Goal: Task Accomplishment & Management: Use online tool/utility

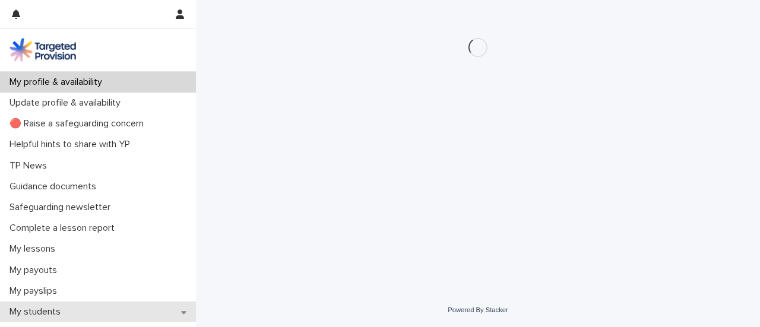
click at [23, 313] on p "My students" at bounding box center [37, 311] width 65 height 11
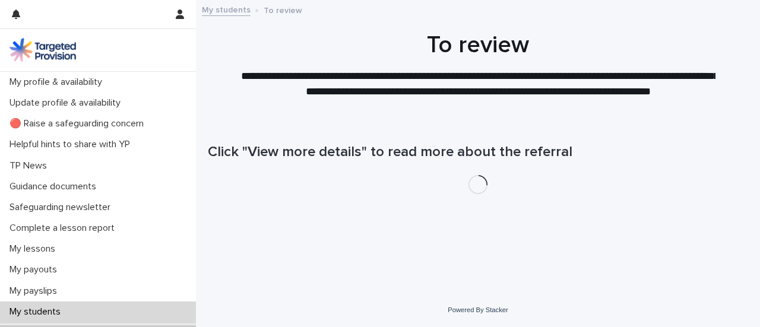
click at [23, 313] on p "My students" at bounding box center [37, 311] width 65 height 11
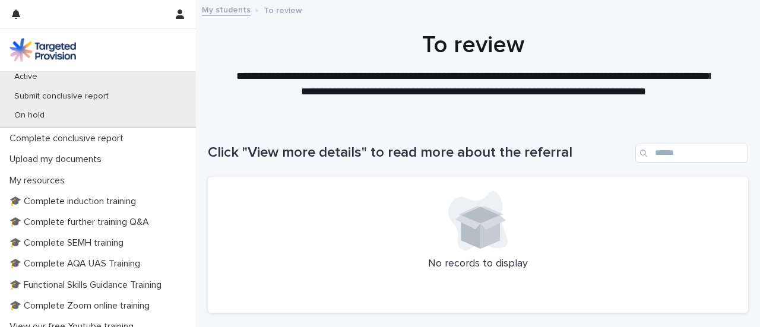
scroll to position [254, 0]
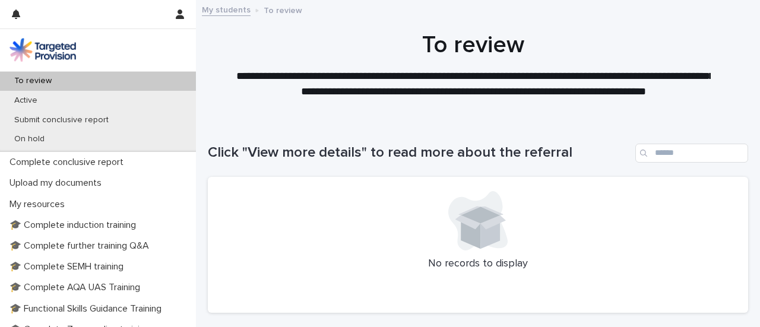
click at [151, 79] on div "To review" at bounding box center [98, 81] width 196 height 20
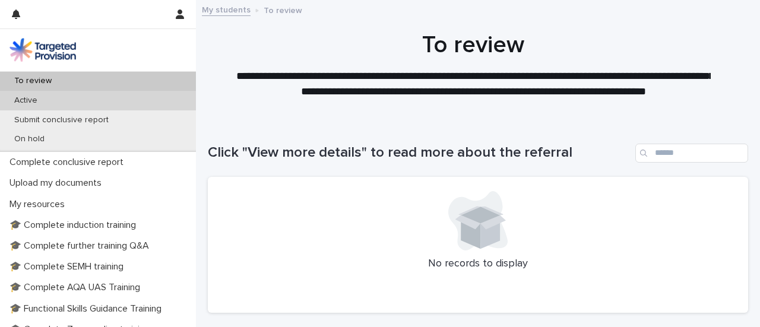
click at [81, 101] on div "Active" at bounding box center [98, 101] width 196 height 20
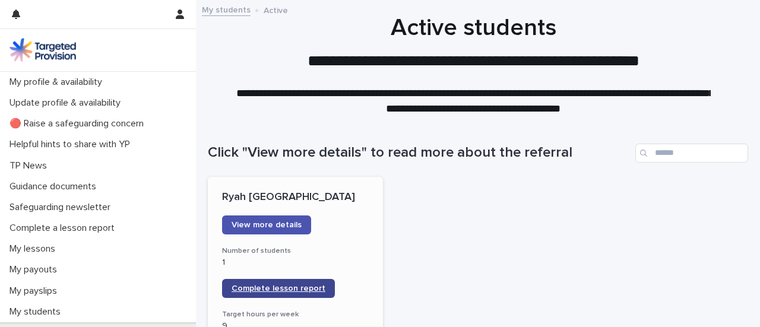
click at [255, 284] on span "Complete lesson report" at bounding box center [279, 288] width 94 height 8
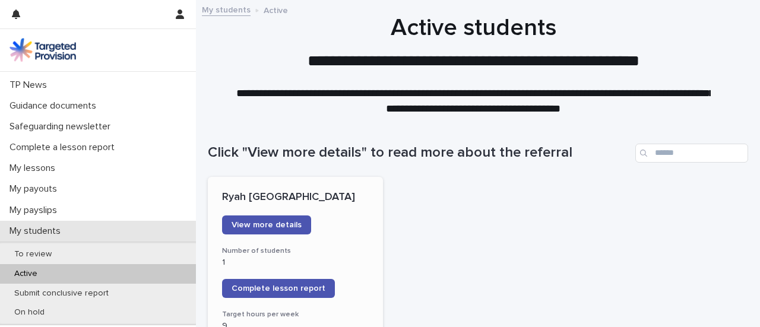
scroll to position [81, 0]
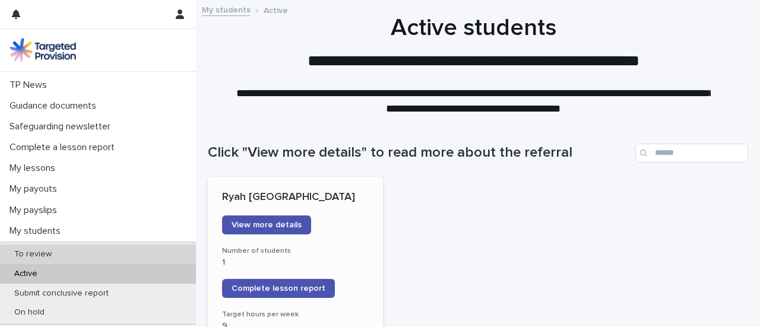
click at [96, 255] on div "To review" at bounding box center [98, 255] width 196 height 20
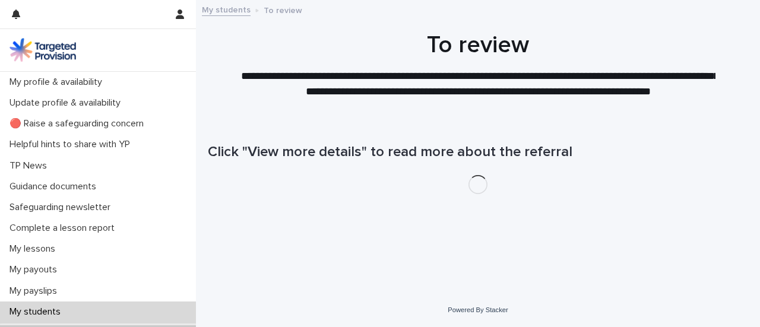
click at [96, 255] on div "My lessons" at bounding box center [98, 249] width 196 height 21
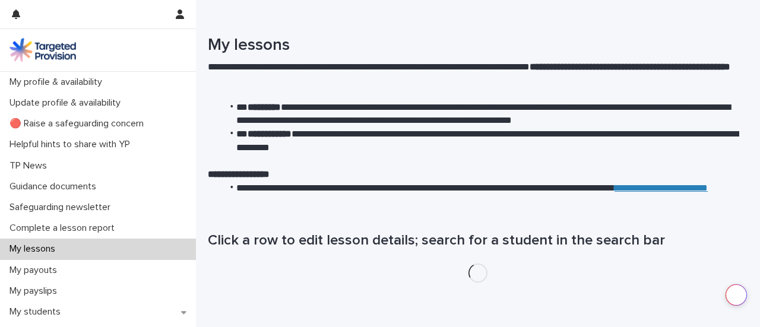
click at [96, 255] on div "My lessons" at bounding box center [98, 249] width 196 height 21
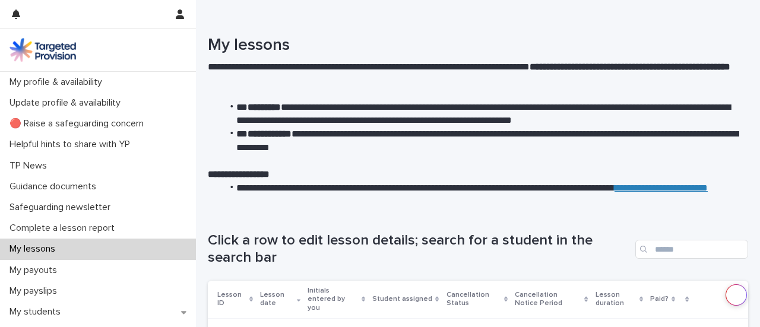
click at [369, 254] on h1 "Click a row to edit lesson details; search for a student in the search bar" at bounding box center [419, 249] width 423 height 34
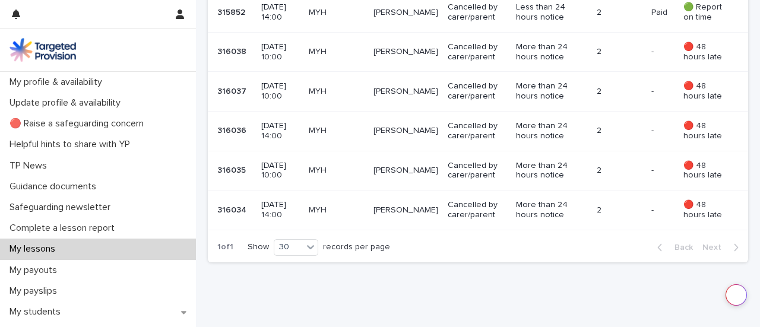
scroll to position [1160, 0]
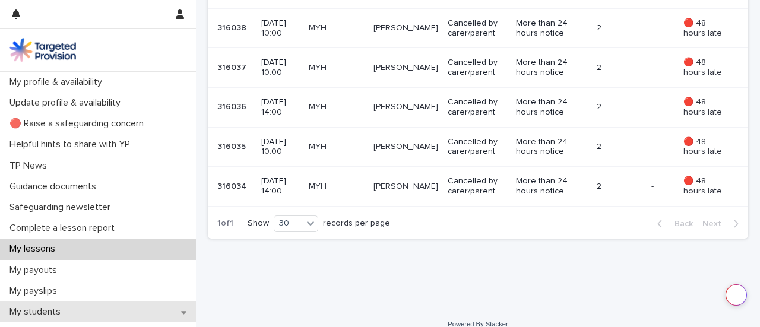
click at [81, 309] on div "My students" at bounding box center [98, 312] width 196 height 21
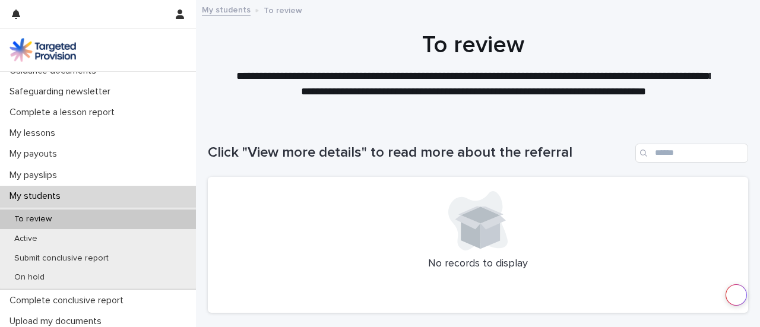
scroll to position [116, 0]
click at [146, 218] on div "To review" at bounding box center [98, 219] width 196 height 20
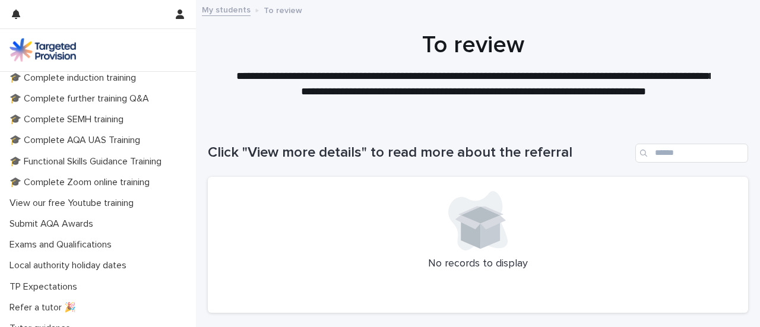
scroll to position [425, 0]
